Goal: Information Seeking & Learning: Learn about a topic

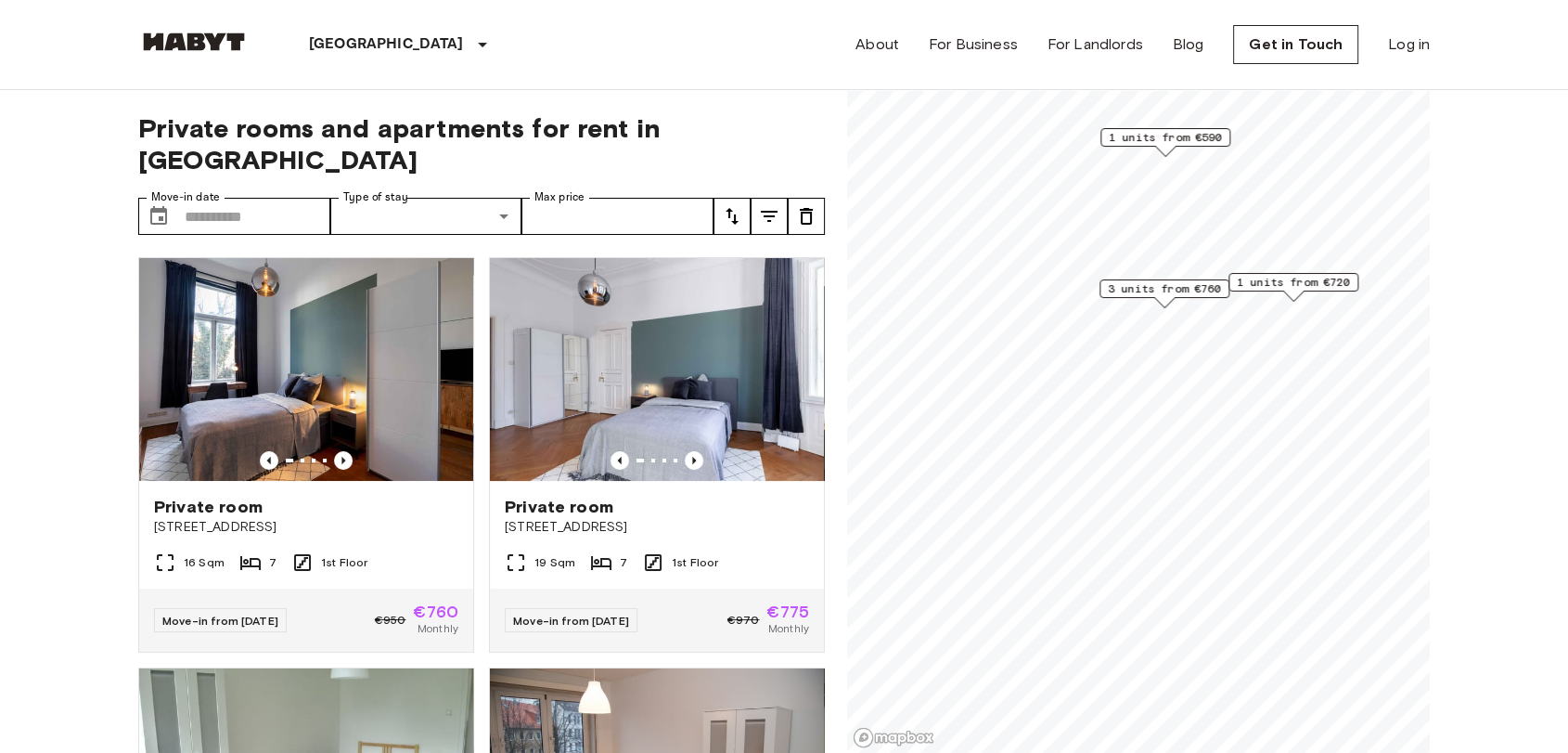
click at [1152, 135] on span "1 units from €590" at bounding box center [1166, 137] width 114 height 17
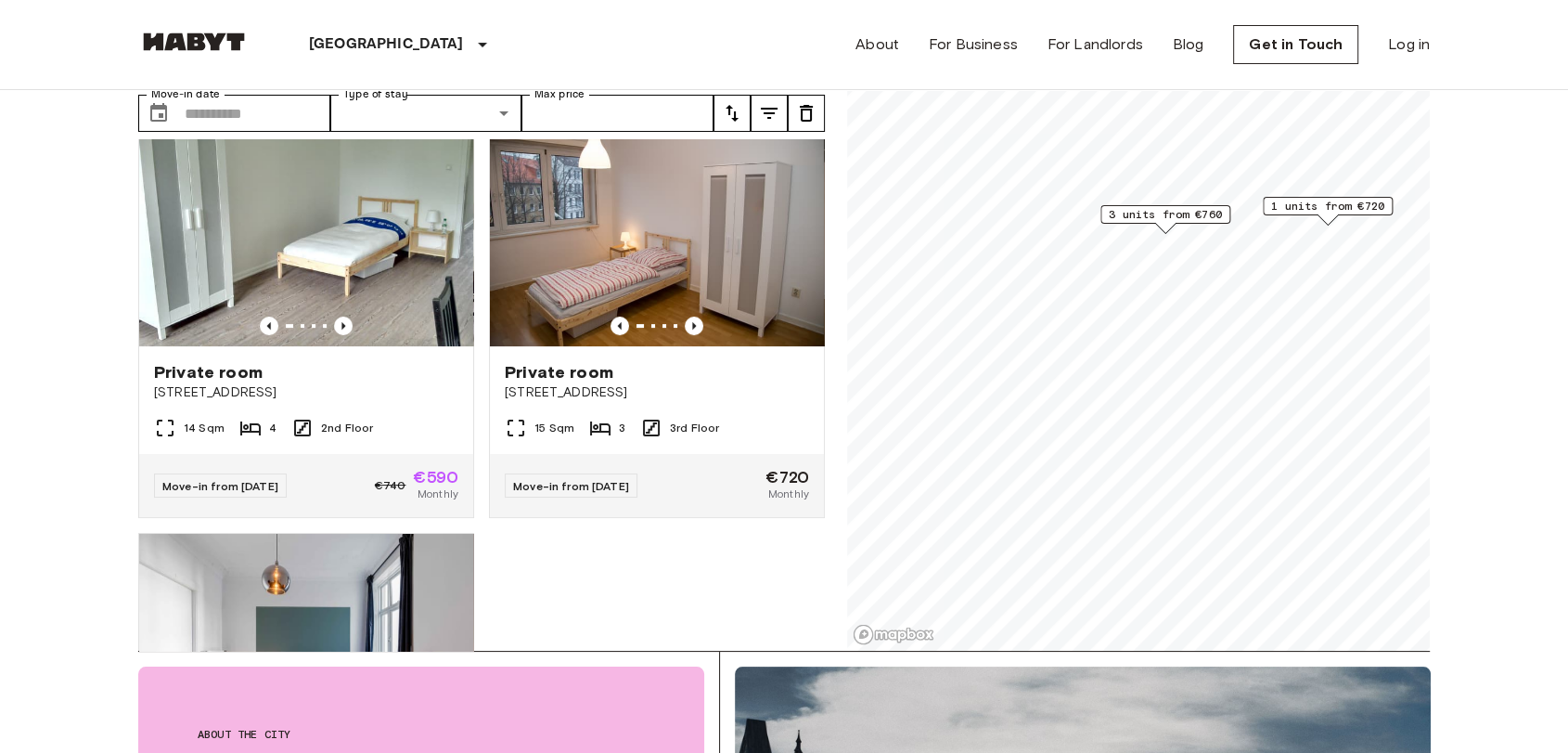
scroll to position [412, 0]
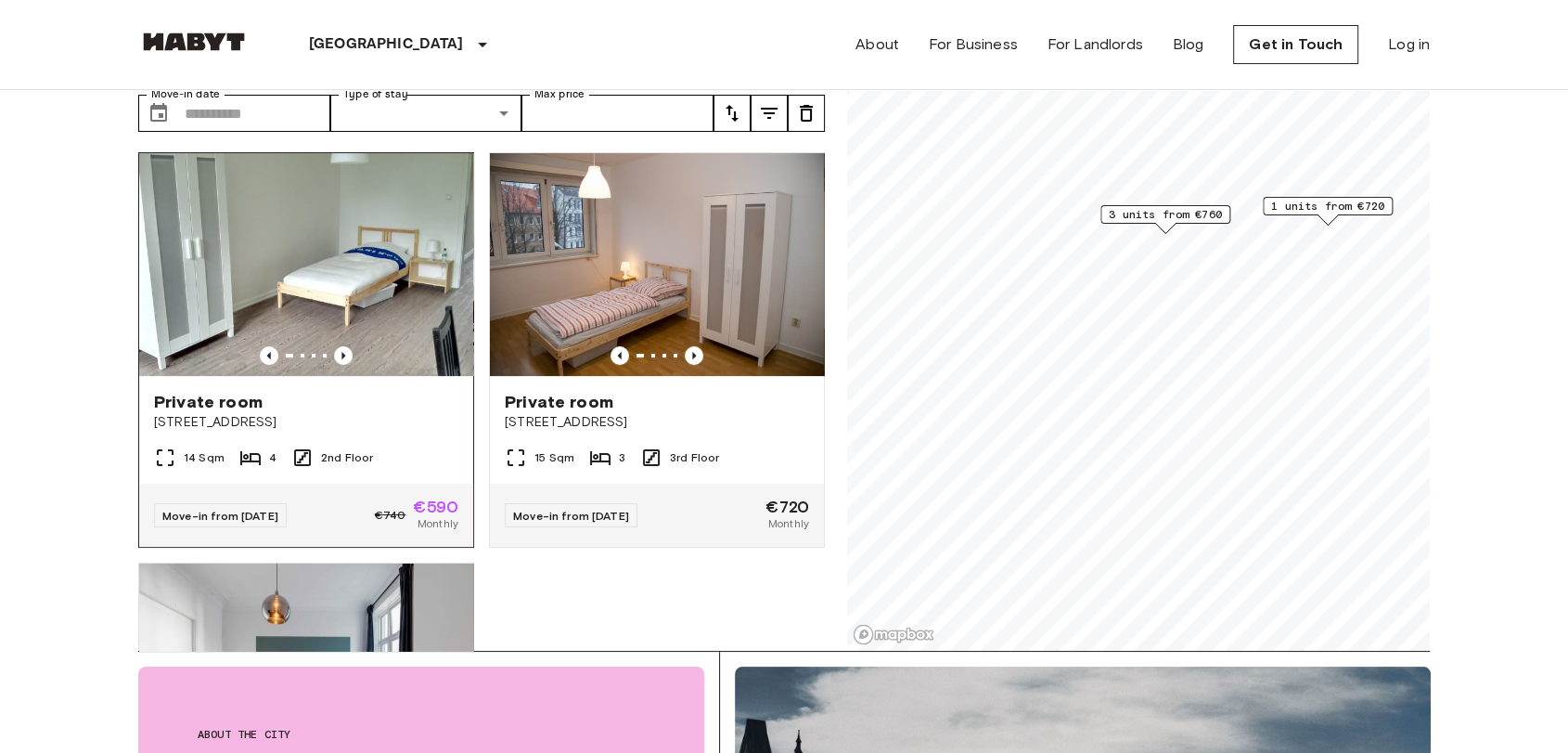
click at [294, 413] on span "[STREET_ADDRESS]" at bounding box center [305, 422] width 304 height 19
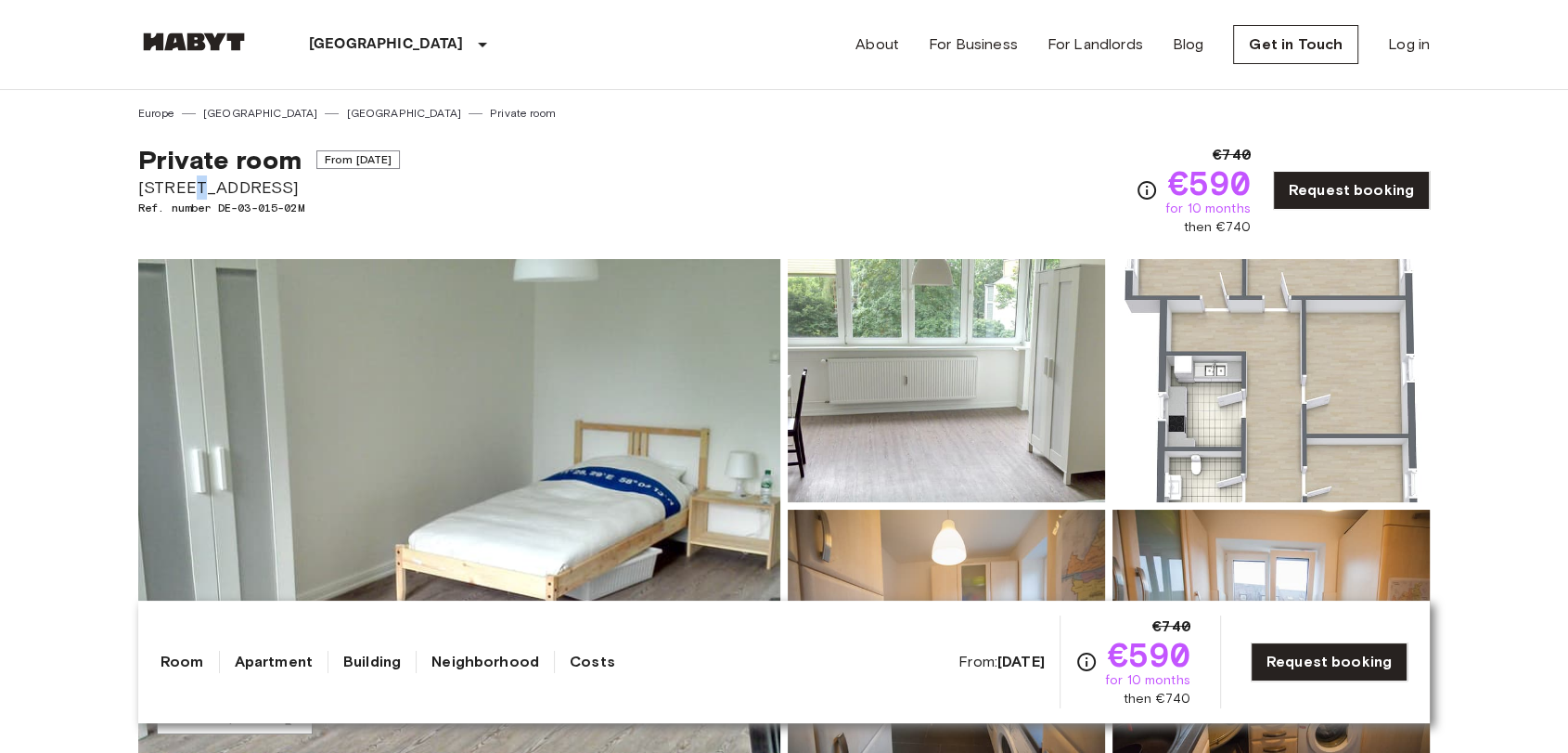
click at [205, 179] on span "[STREET_ADDRESS]" at bounding box center [268, 187] width 261 height 24
click at [200, 187] on span "[STREET_ADDRESS]" at bounding box center [268, 187] width 261 height 24
click at [198, 187] on span "[STREET_ADDRESS]" at bounding box center [268, 187] width 261 height 24
click at [198, 185] on span "[STREET_ADDRESS]" at bounding box center [268, 187] width 261 height 24
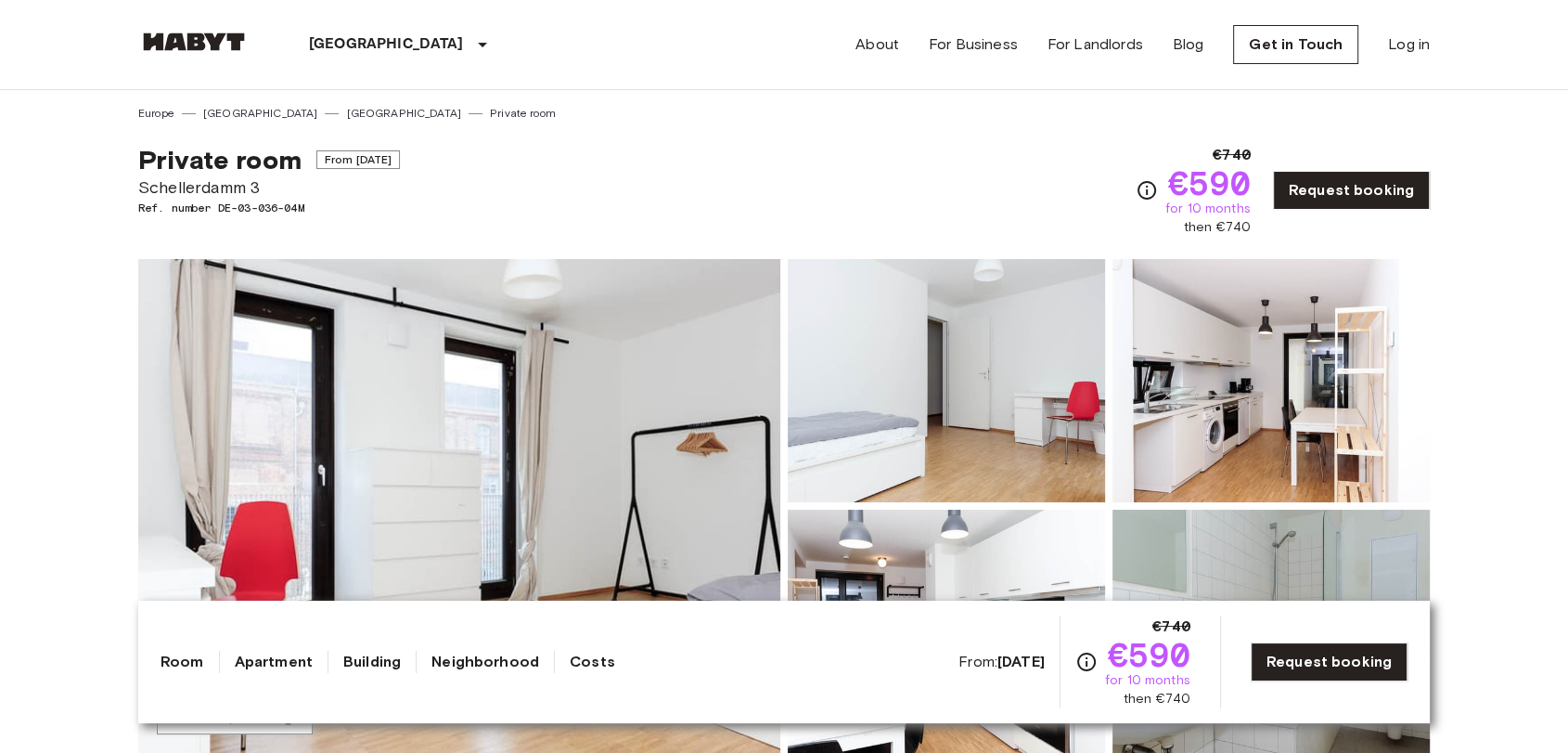
click at [377, 660] on link "Building" at bounding box center [372, 662] width 58 height 23
click at [147, 185] on span "Schellerdamm 3" at bounding box center [268, 187] width 261 height 24
copy span "Schellerdamm 3"
